Goal: Information Seeking & Learning: Understand process/instructions

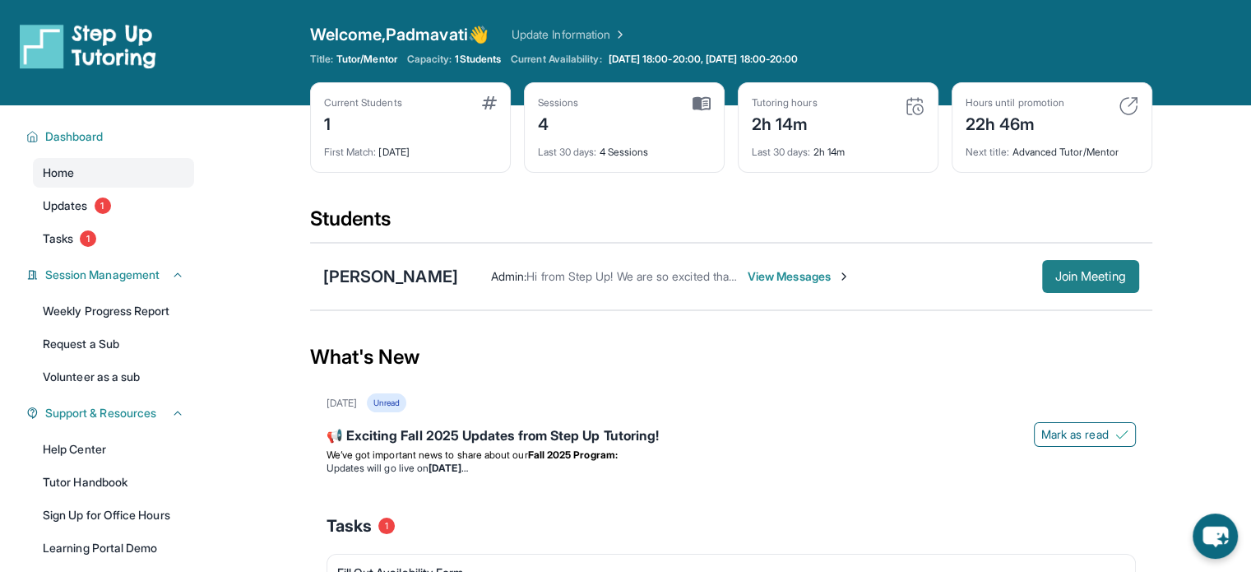
click at [1055, 281] on span "Join Meeting" at bounding box center [1090, 276] width 71 height 10
click at [392, 275] on div "[PERSON_NAME]" at bounding box center [390, 276] width 135 height 23
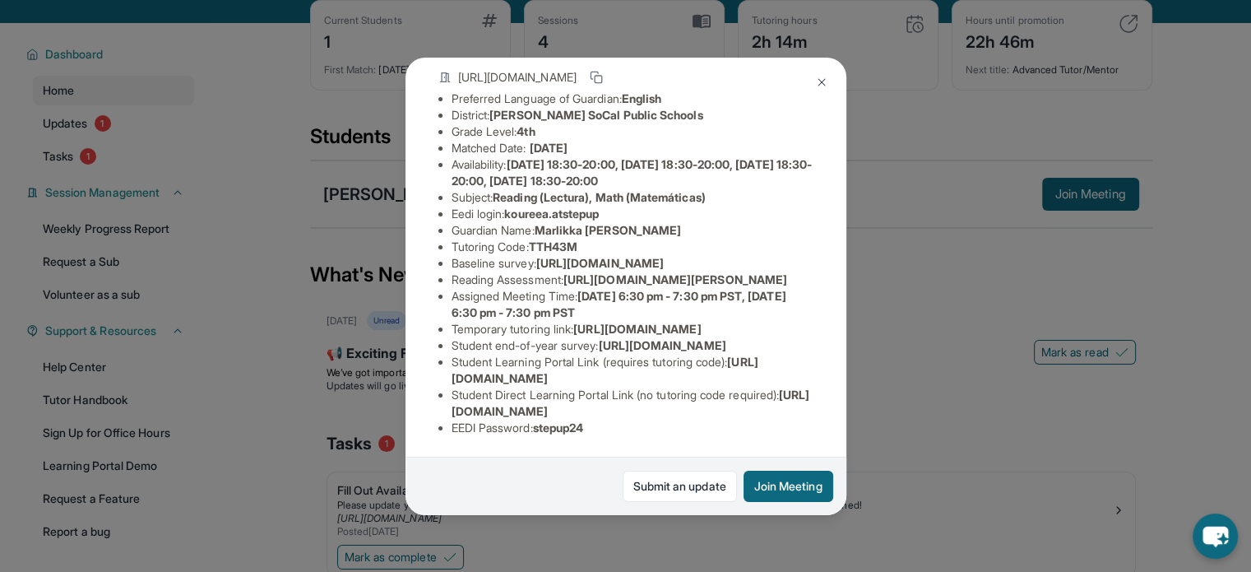
scroll to position [165, 0]
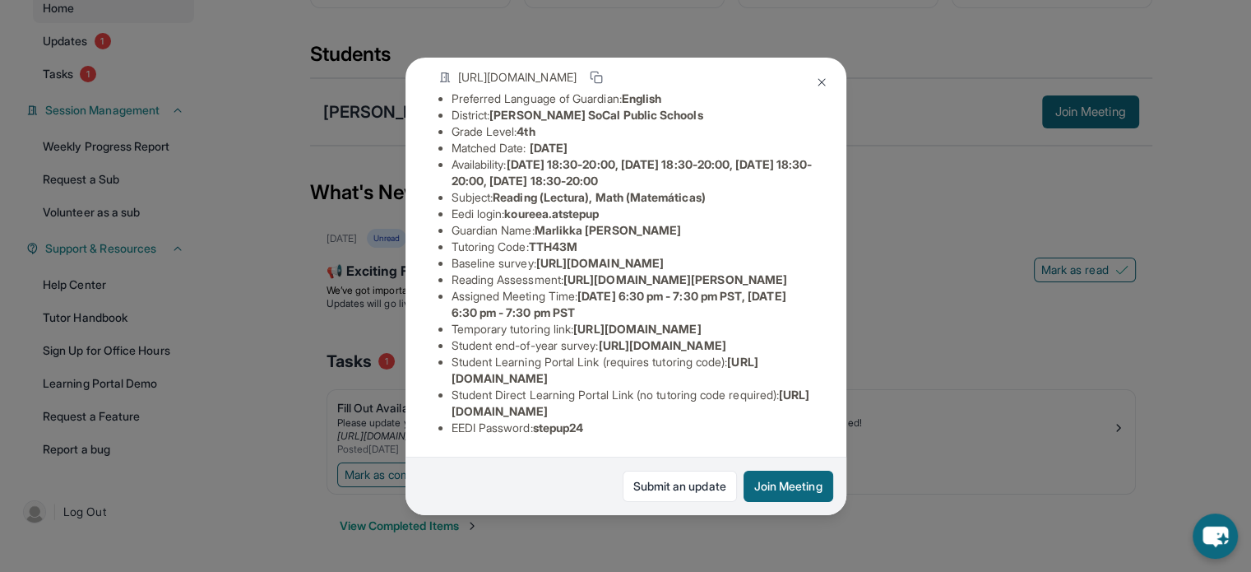
click at [823, 81] on img at bounding box center [821, 82] width 13 height 13
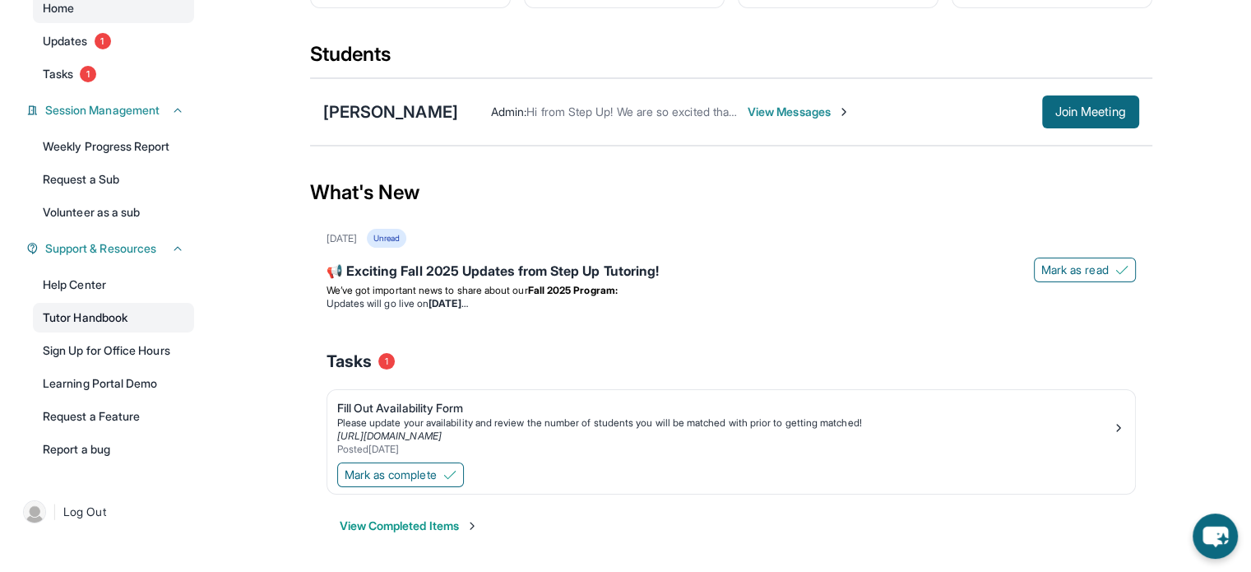
click at [116, 318] on link "Tutor Handbook" at bounding box center [113, 318] width 161 height 30
click at [404, 112] on div "[PERSON_NAME]" at bounding box center [390, 111] width 135 height 23
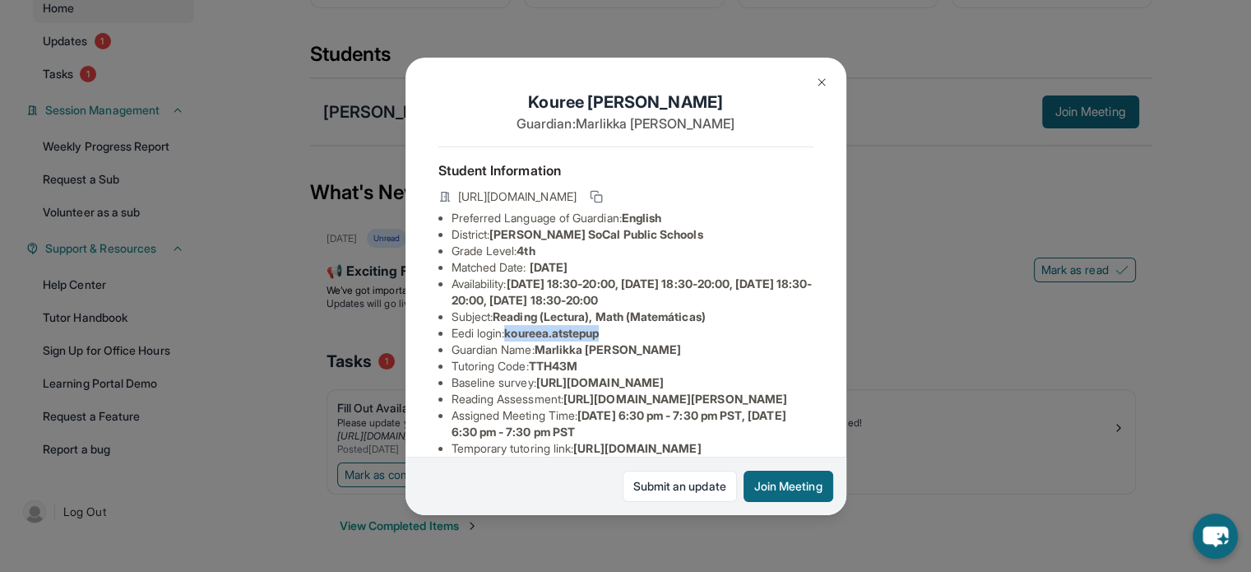
drag, startPoint x: 510, startPoint y: 345, endPoint x: 622, endPoint y: 341, distance: 111.9
click at [622, 341] on li "Eedi login : koureea.atstepup" at bounding box center [633, 333] width 362 height 16
copy span "koureea.atstepup"
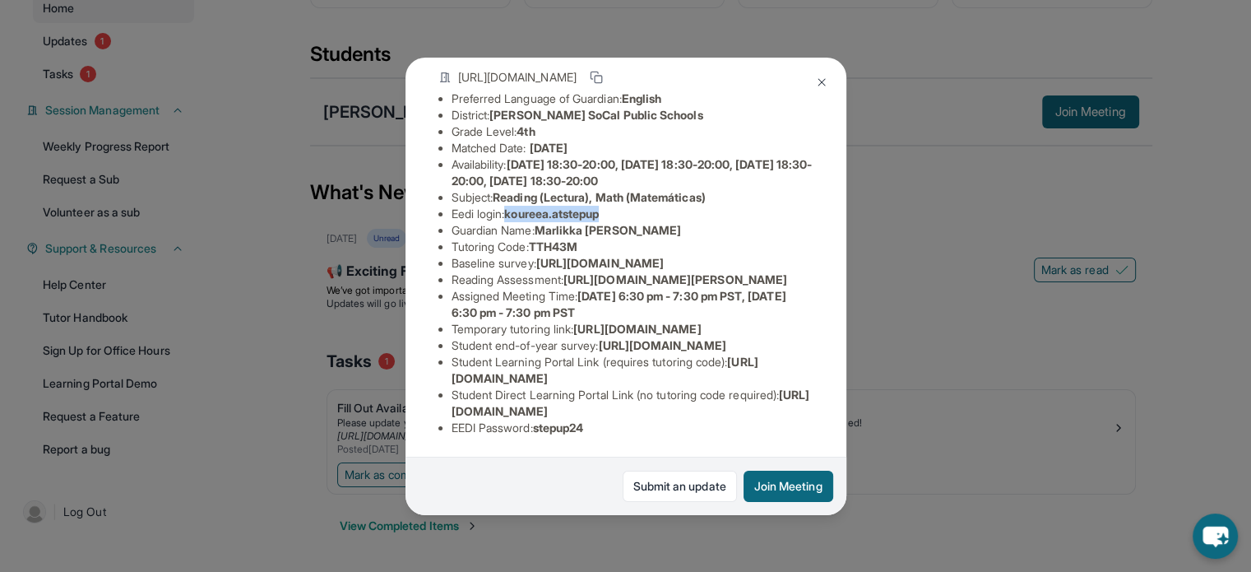
scroll to position [326, 0]
drag, startPoint x: 541, startPoint y: 415, endPoint x: 601, endPoint y: 409, distance: 59.5
click at [601, 420] on li "EEDI Password : stepup24" at bounding box center [633, 428] width 362 height 16
copy span "stepup24"
